Goal: Task Accomplishment & Management: Use online tool/utility

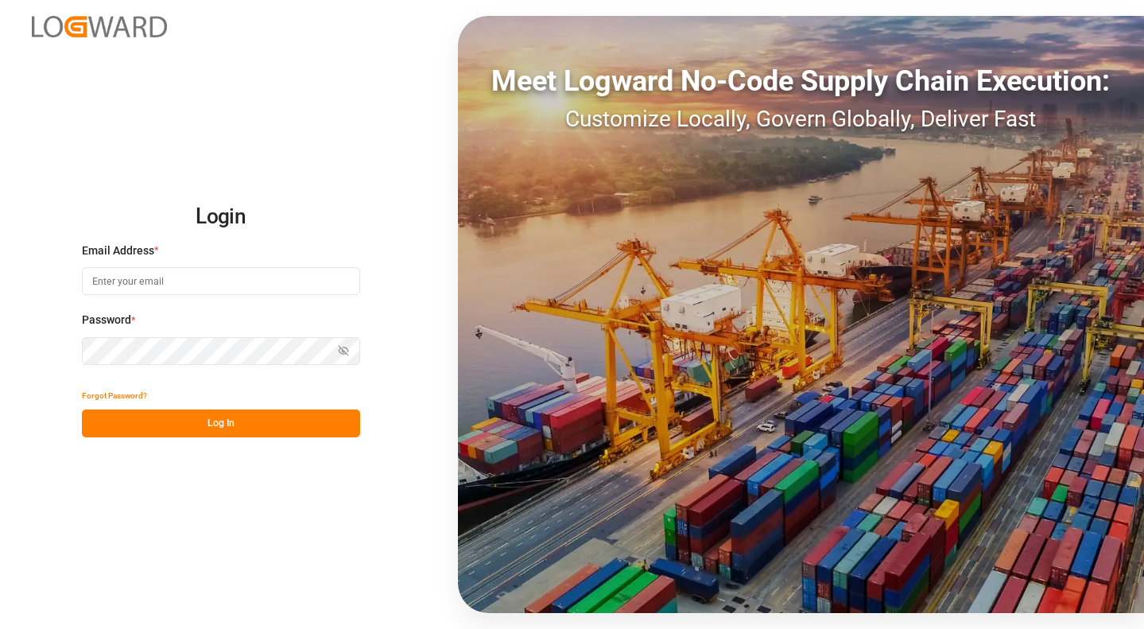
type input "[EMAIL_ADDRESS][DOMAIN_NAME]"
click at [262, 427] on button "Log In" at bounding box center [221, 424] width 278 height 28
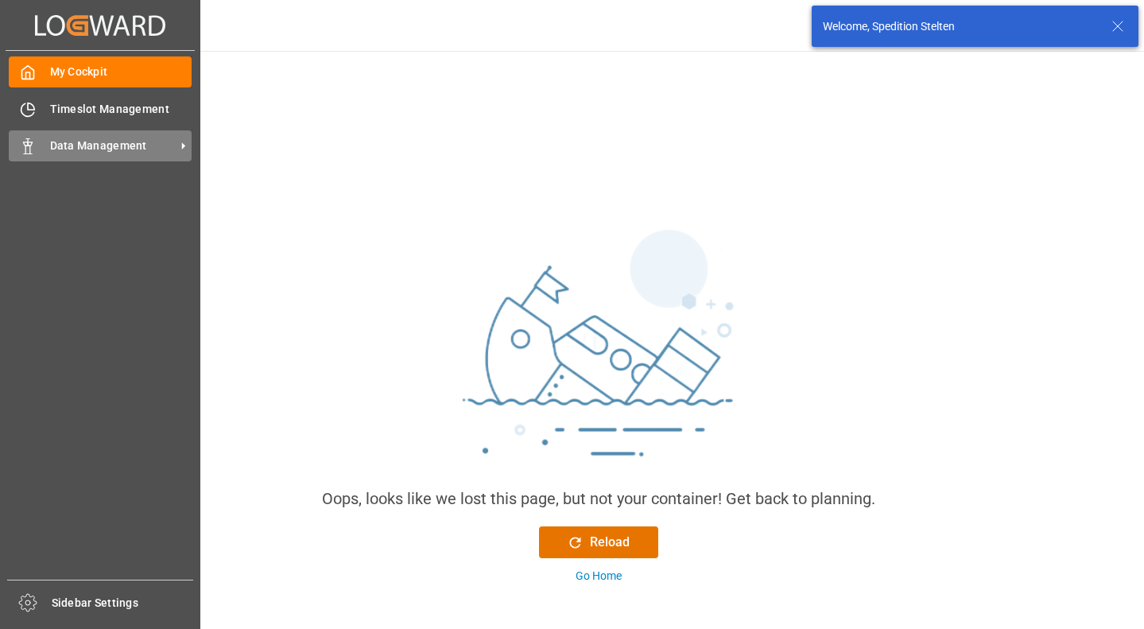
click at [83, 143] on span "Data Management" at bounding box center [113, 146] width 126 height 17
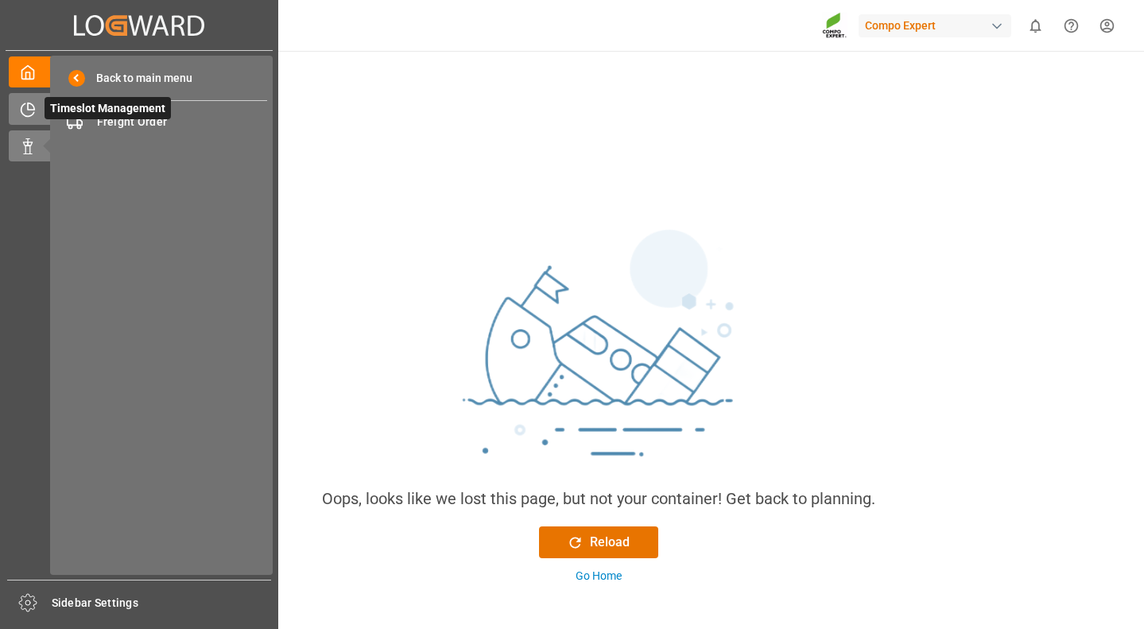
click at [43, 102] on div "Timeslot Management Timeslot Management" at bounding box center [139, 108] width 261 height 31
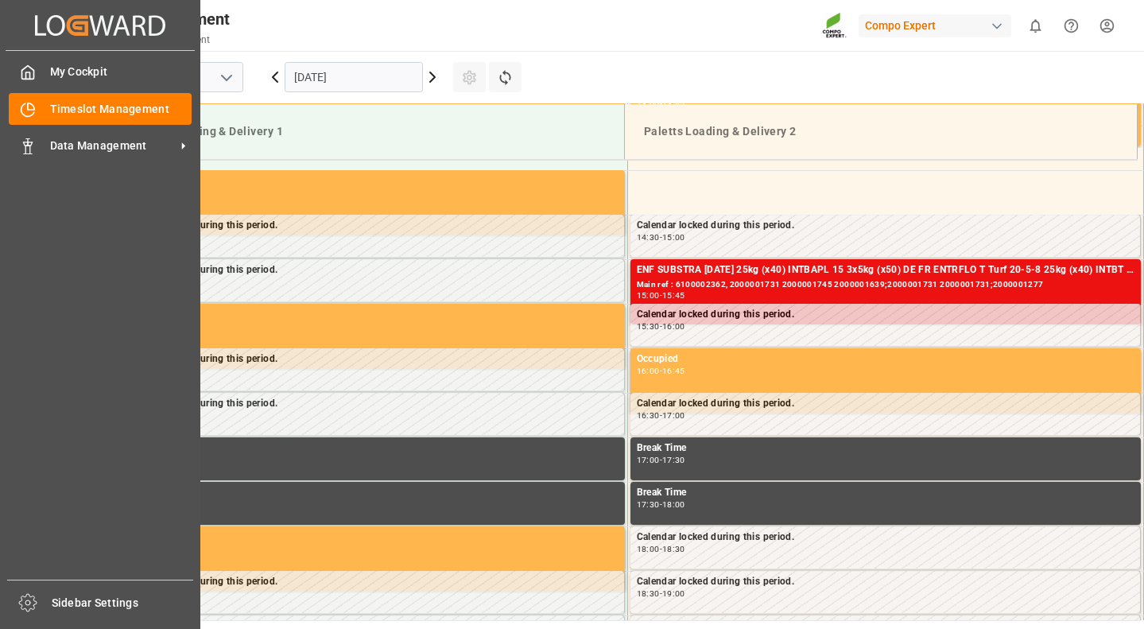
scroll to position [1237, 0]
click at [74, 147] on span "Data Management" at bounding box center [113, 146] width 126 height 17
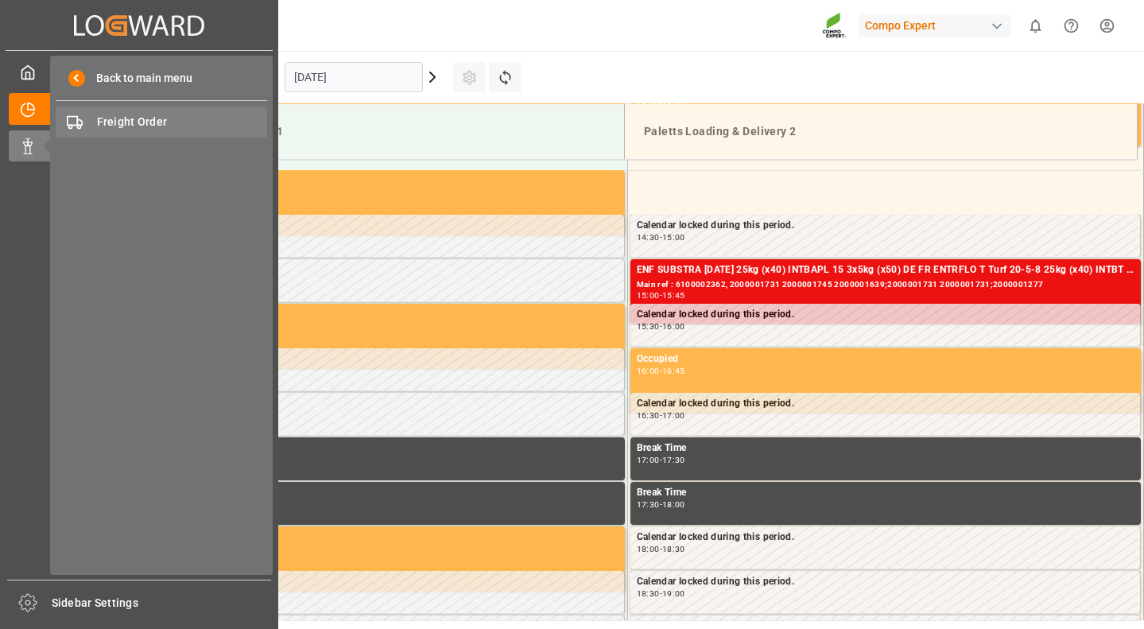
click at [111, 122] on span "Freight Order" at bounding box center [182, 122] width 171 height 17
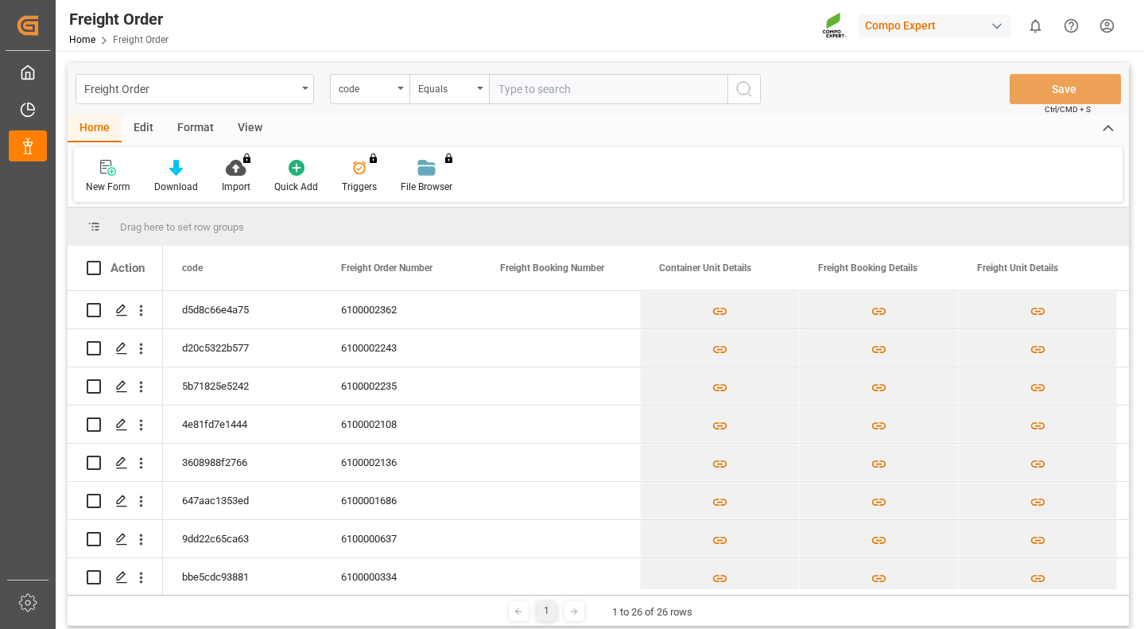
drag, startPoint x: 215, startPoint y: 599, endPoint x: 397, endPoint y: 590, distance: 182.3
click at [397, 590] on div "Drag here to set row groups Drag here to set column labels Action code Freight …" at bounding box center [599, 417] width 1062 height 419
click at [122, 312] on icon "Press SPACE to select this row." at bounding box center [121, 310] width 13 height 13
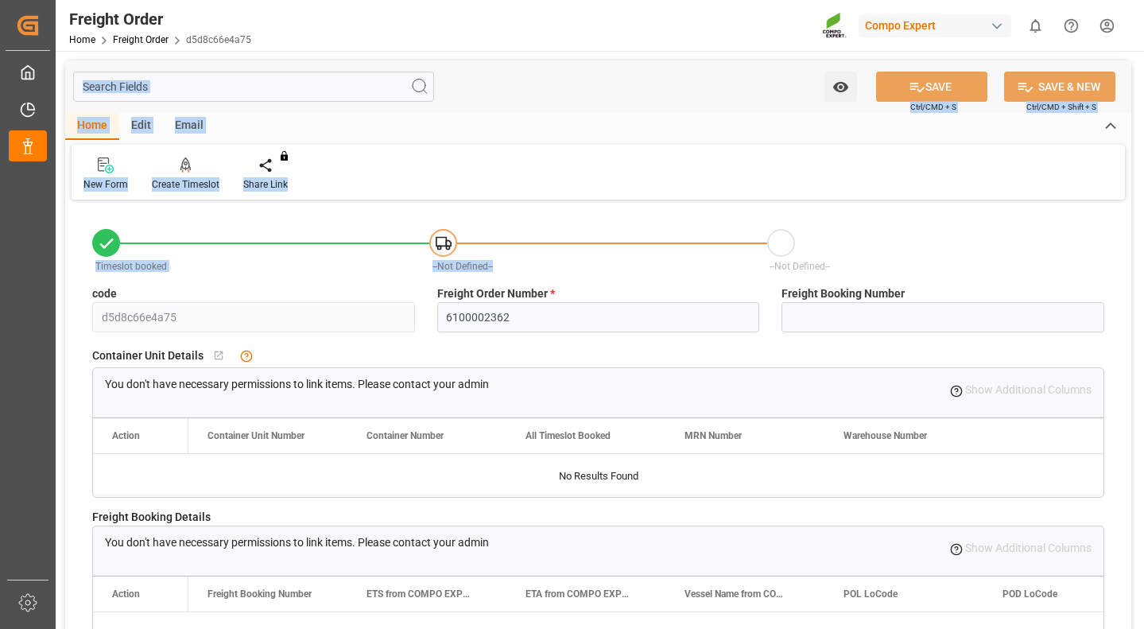
drag, startPoint x: 1143, startPoint y: 179, endPoint x: 1090, endPoint y: 241, distance: 81.3
click at [1135, 233] on div "Freight Order Home Freight Order d5d8c66e4a75 Compo Expert 0 Notifications Only…" at bounding box center [599, 314] width 1086 height 629
click at [330, 277] on div "Timeslot booked --Not Defined-- --Not Defined--" at bounding box center [598, 246] width 1035 height 68
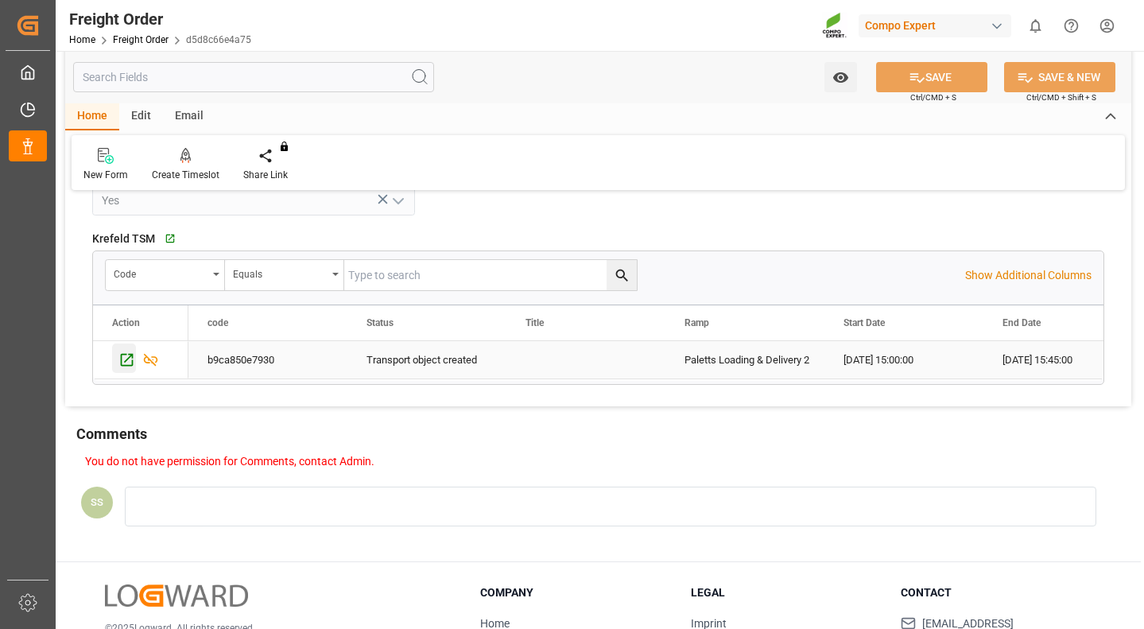
click at [127, 361] on icon "Press SPACE to select this row." at bounding box center [126, 360] width 17 height 17
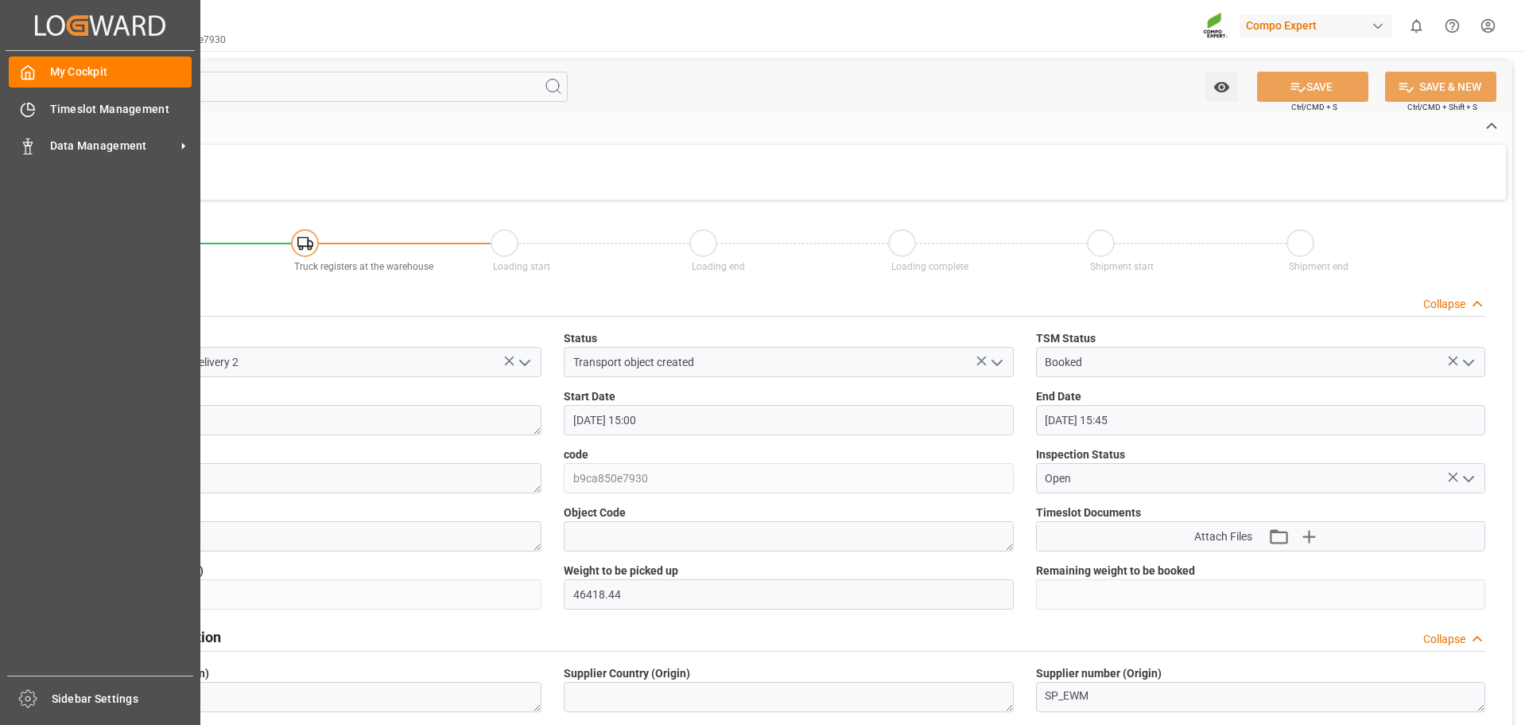
drag, startPoint x: 44, startPoint y: 137, endPoint x: 59, endPoint y: 137, distance: 15.1
click at [45, 137] on div "Data Management Data Management" at bounding box center [100, 145] width 183 height 31
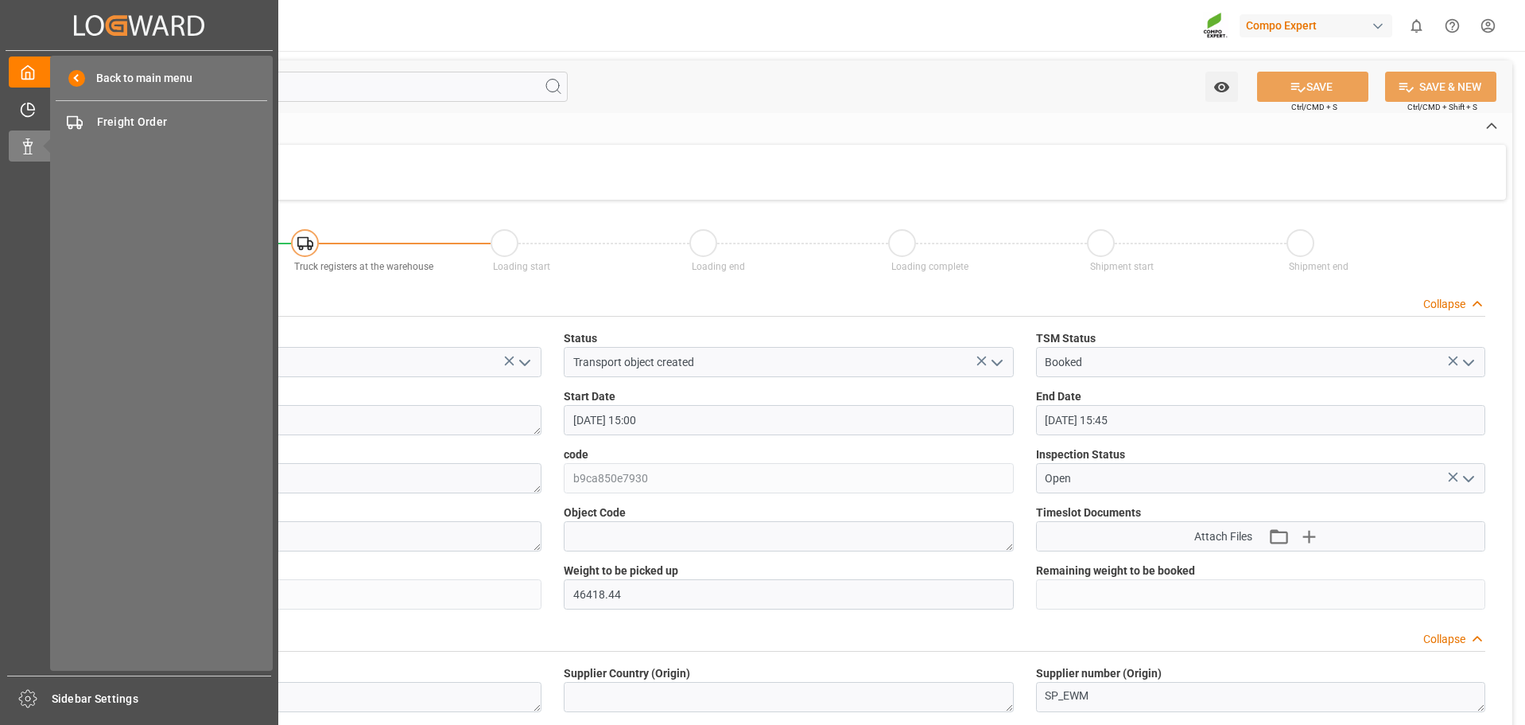
click at [169, 116] on span "Freight Order" at bounding box center [182, 122] width 171 height 17
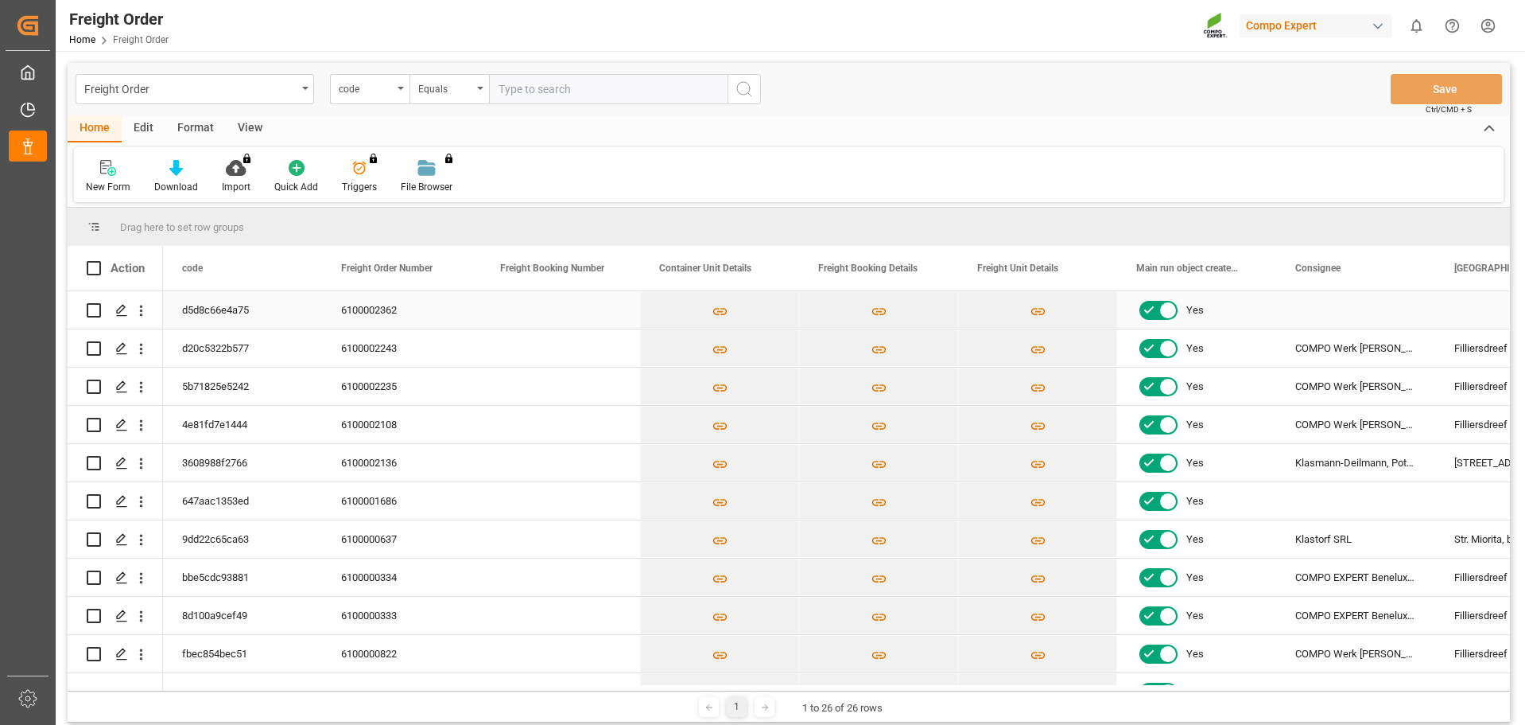
click at [117, 311] on polygon "Press SPACE to select this row." at bounding box center [121, 309] width 8 height 8
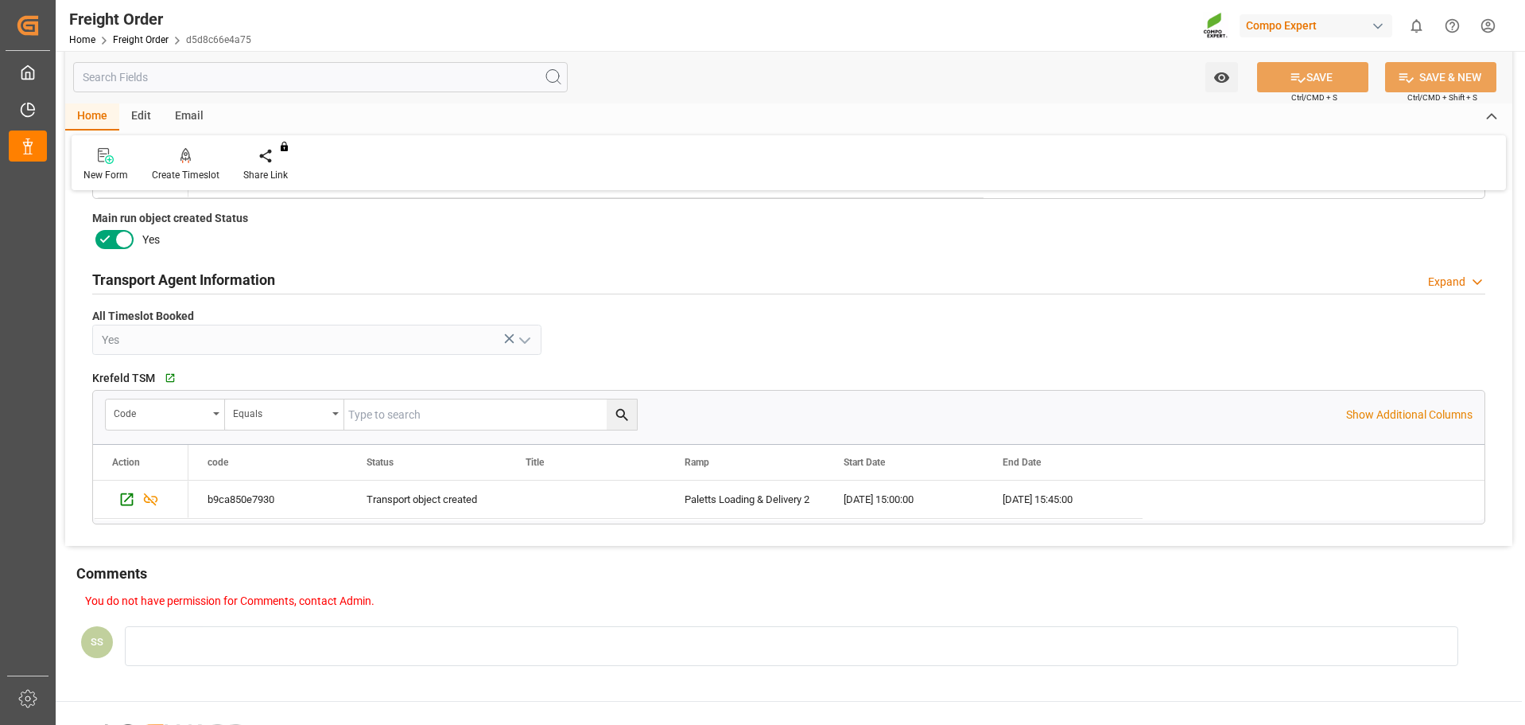
scroll to position [1003, 0]
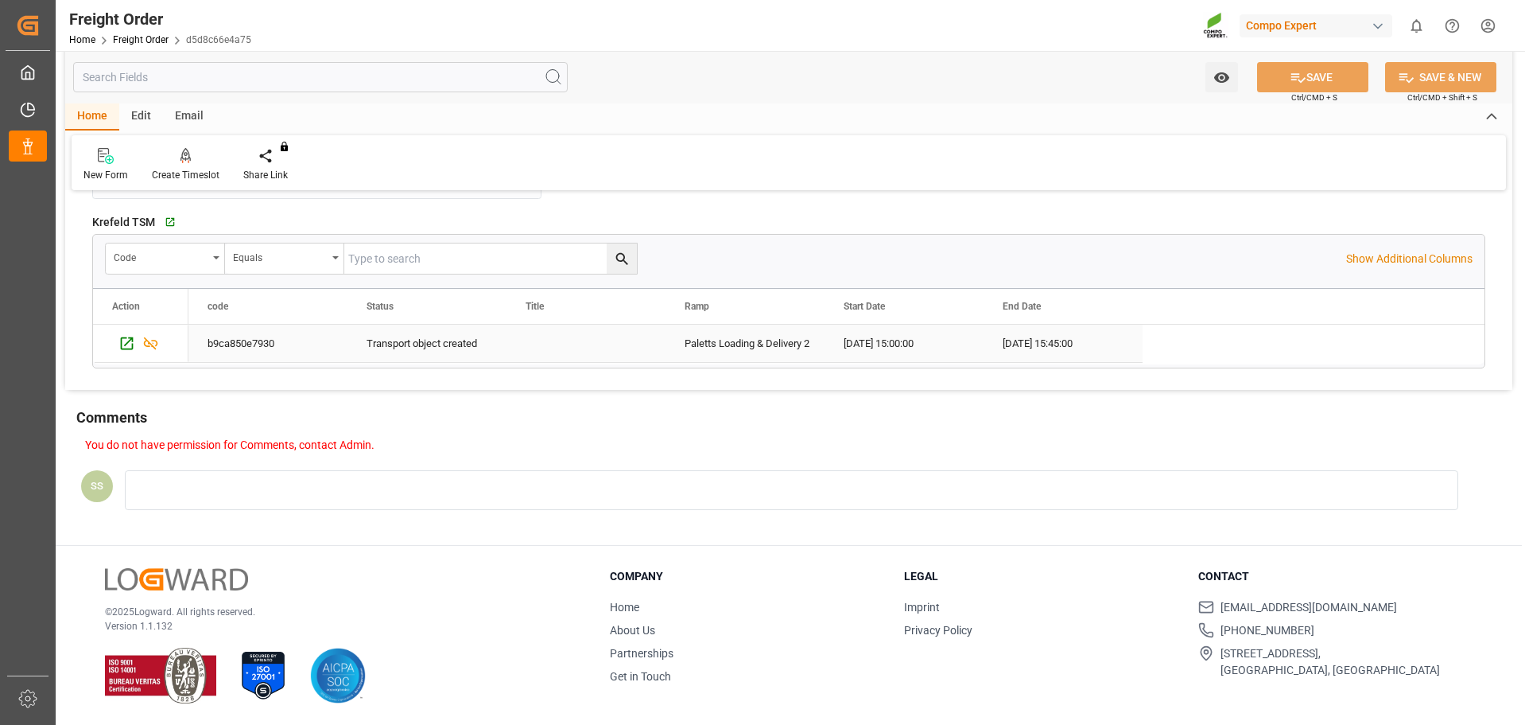
click at [116, 342] on div "Press SPACE to select this row." at bounding box center [124, 341] width 24 height 29
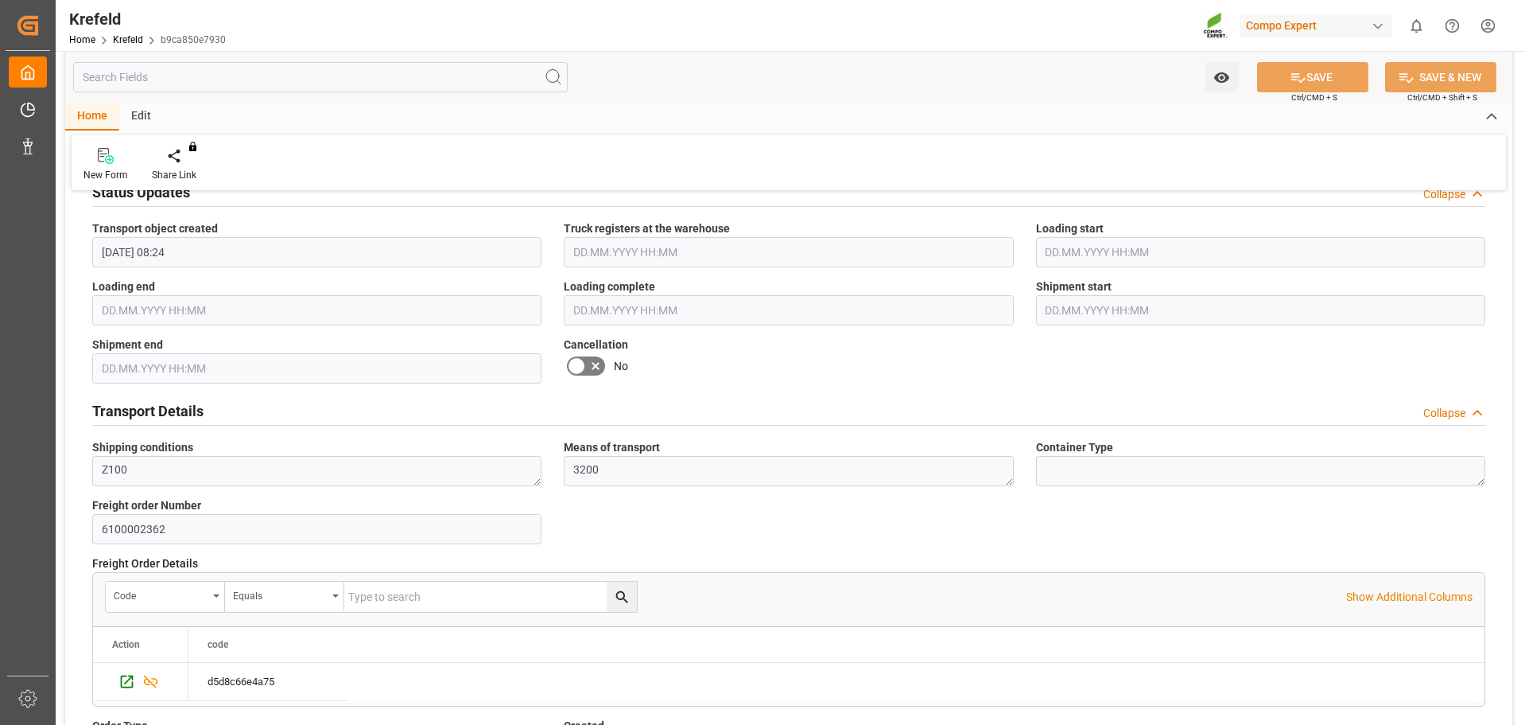
scroll to position [822, 0]
